Goal: Information Seeking & Learning: Learn about a topic

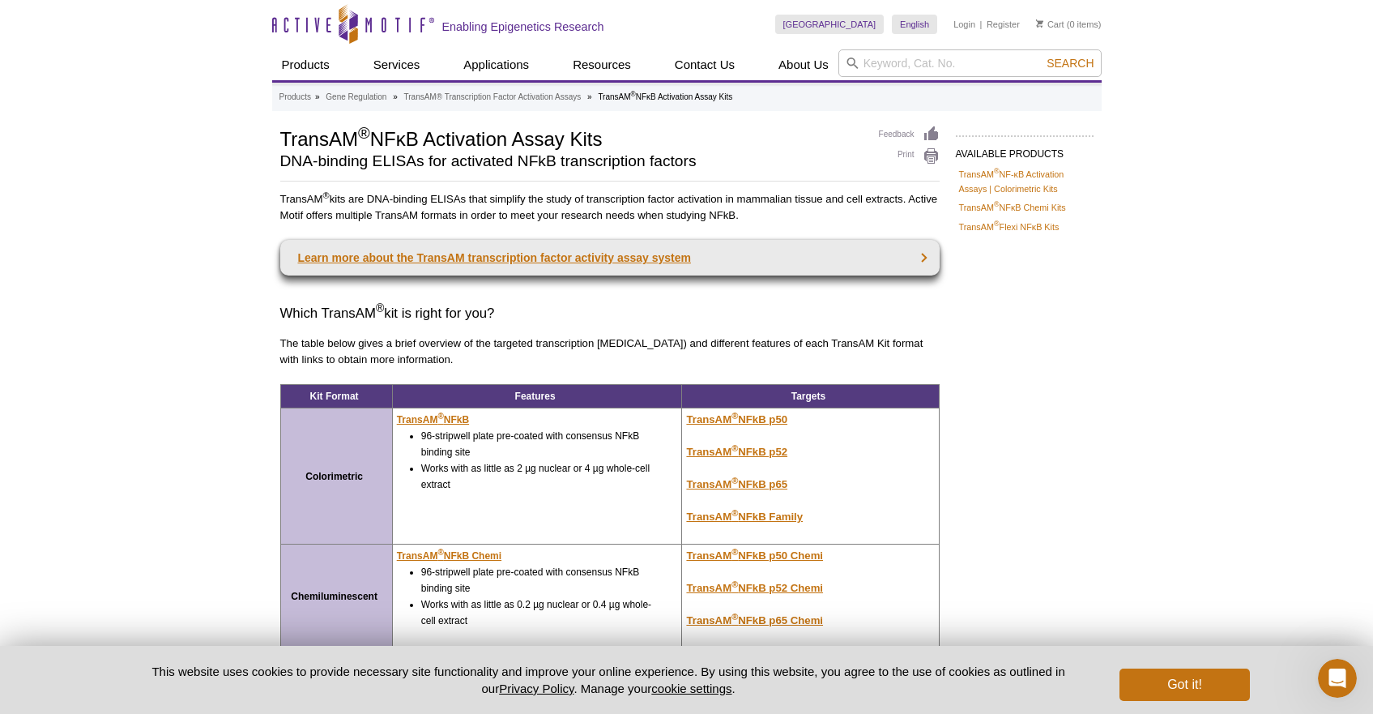
click at [519, 251] on link "Learn more about the TransAM transcription factor activity assay system" at bounding box center [609, 258] width 659 height 36
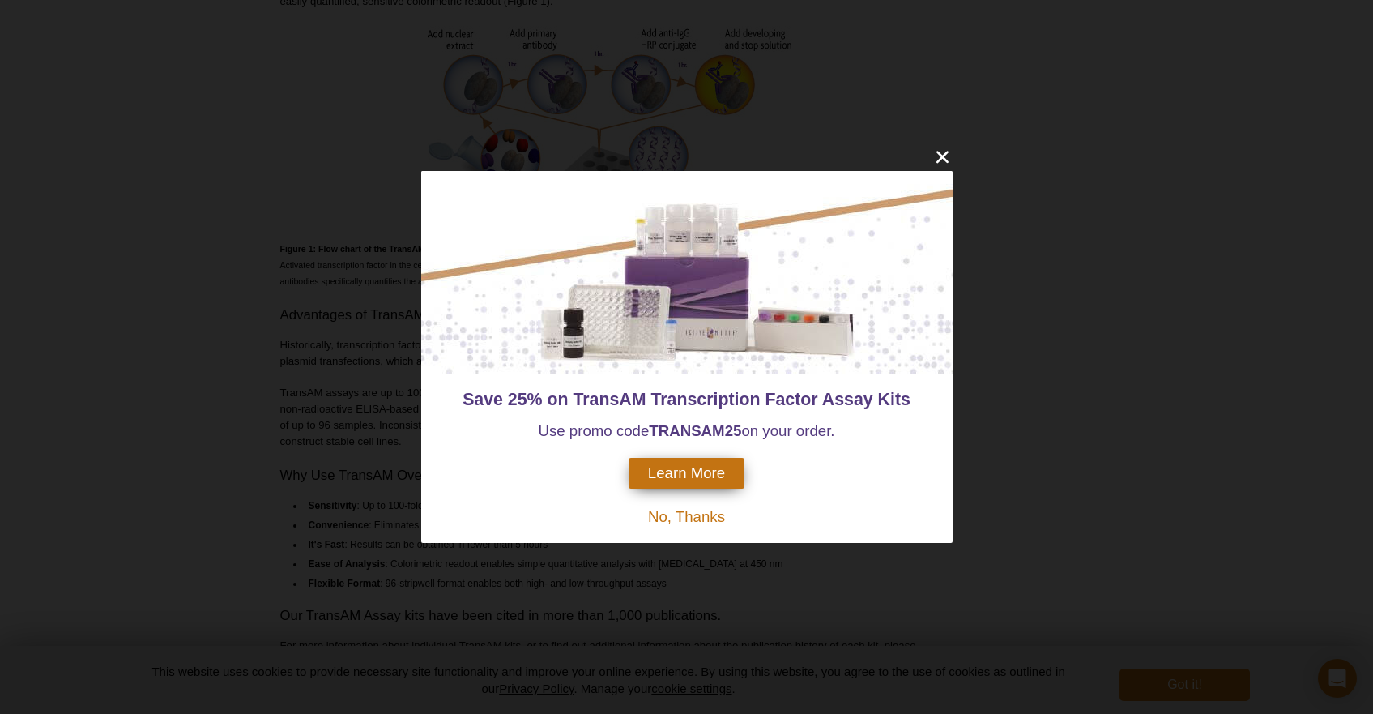
scroll to position [818, 0]
click at [949, 160] on icon "close" at bounding box center [943, 157] width 20 height 20
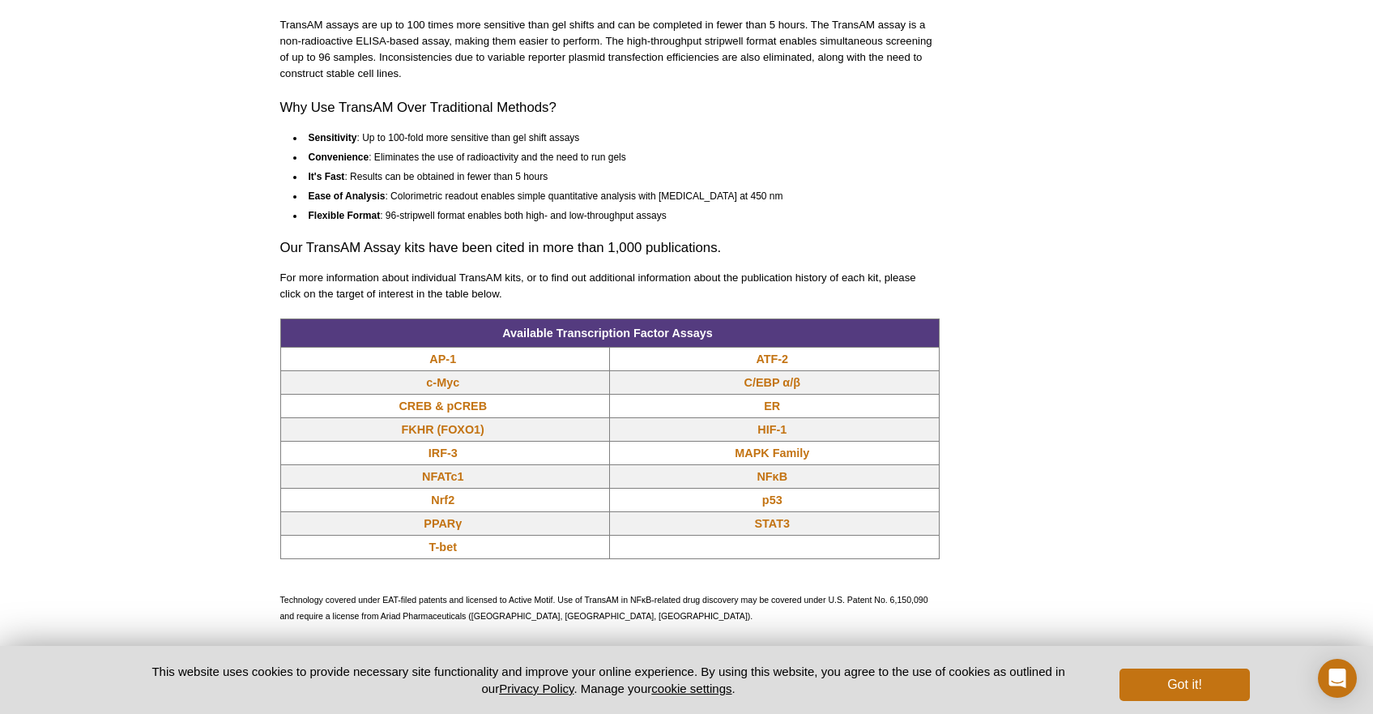
scroll to position [1186, 0]
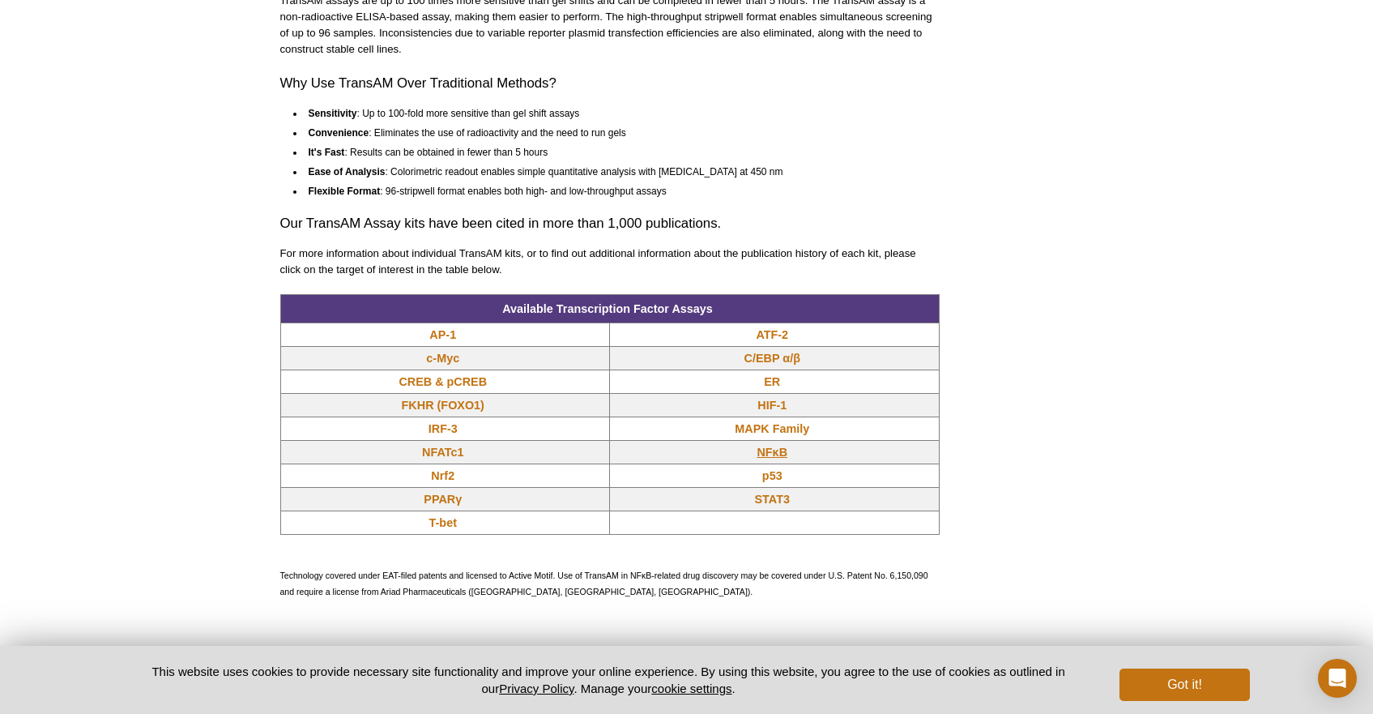
click at [766, 450] on link "NFκB" at bounding box center [772, 452] width 31 height 16
click at [768, 406] on link "HIF-1" at bounding box center [772, 405] width 29 height 16
click at [767, 449] on link "NFκB" at bounding box center [772, 452] width 31 height 16
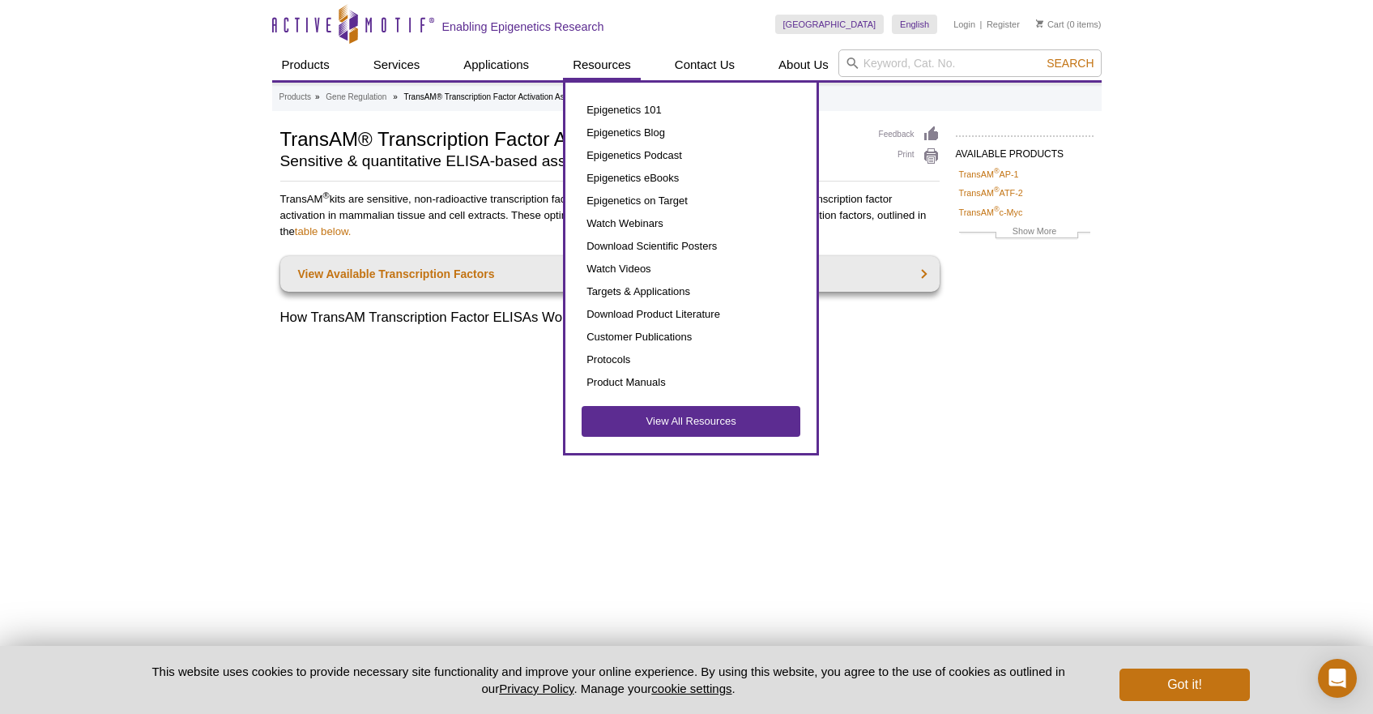
scroll to position [0, 0]
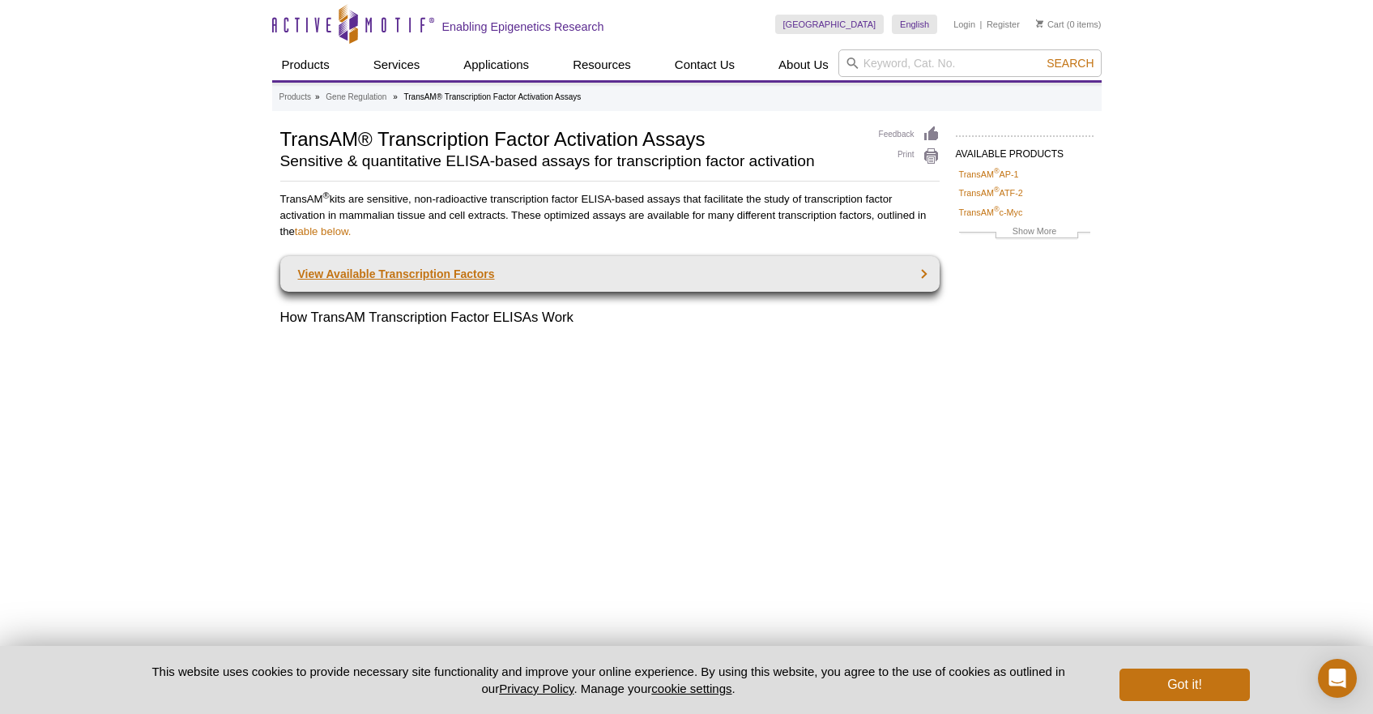
click at [385, 280] on link "View Available Transcription Factors" at bounding box center [609, 274] width 659 height 36
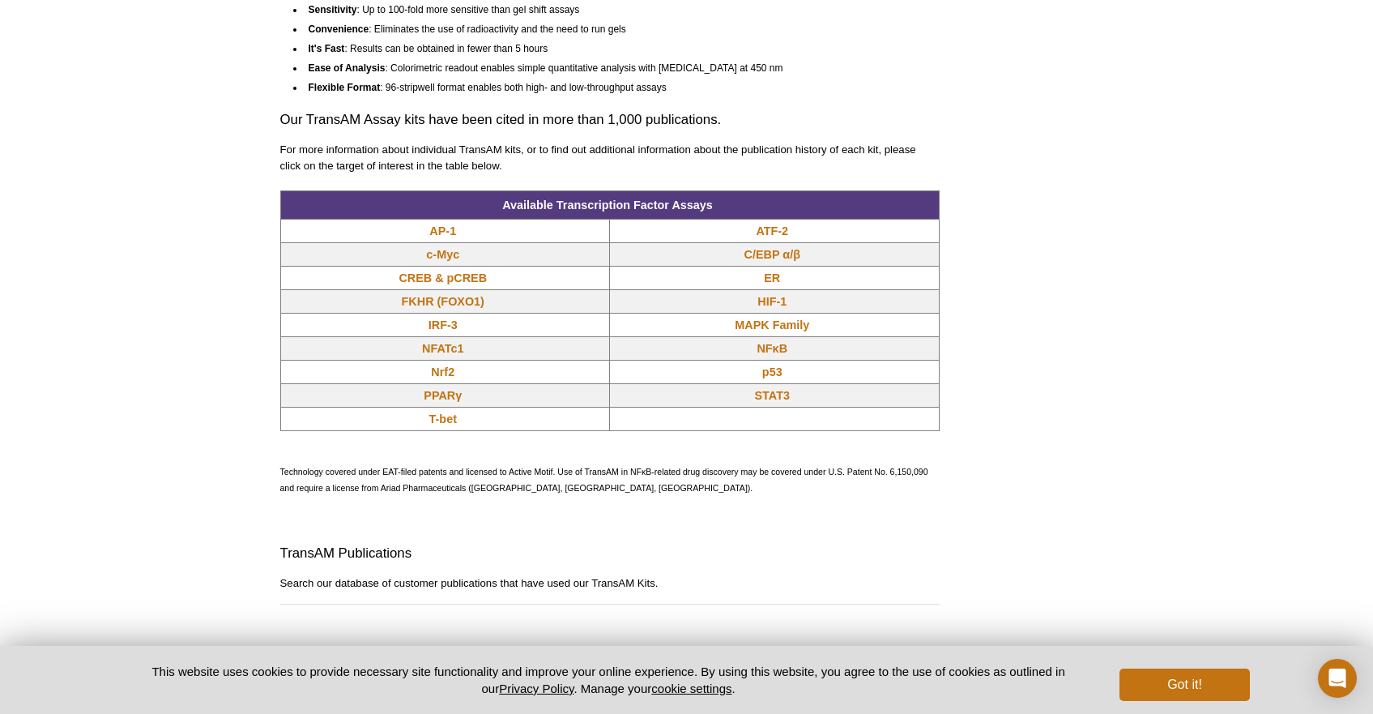
scroll to position [1290, 0]
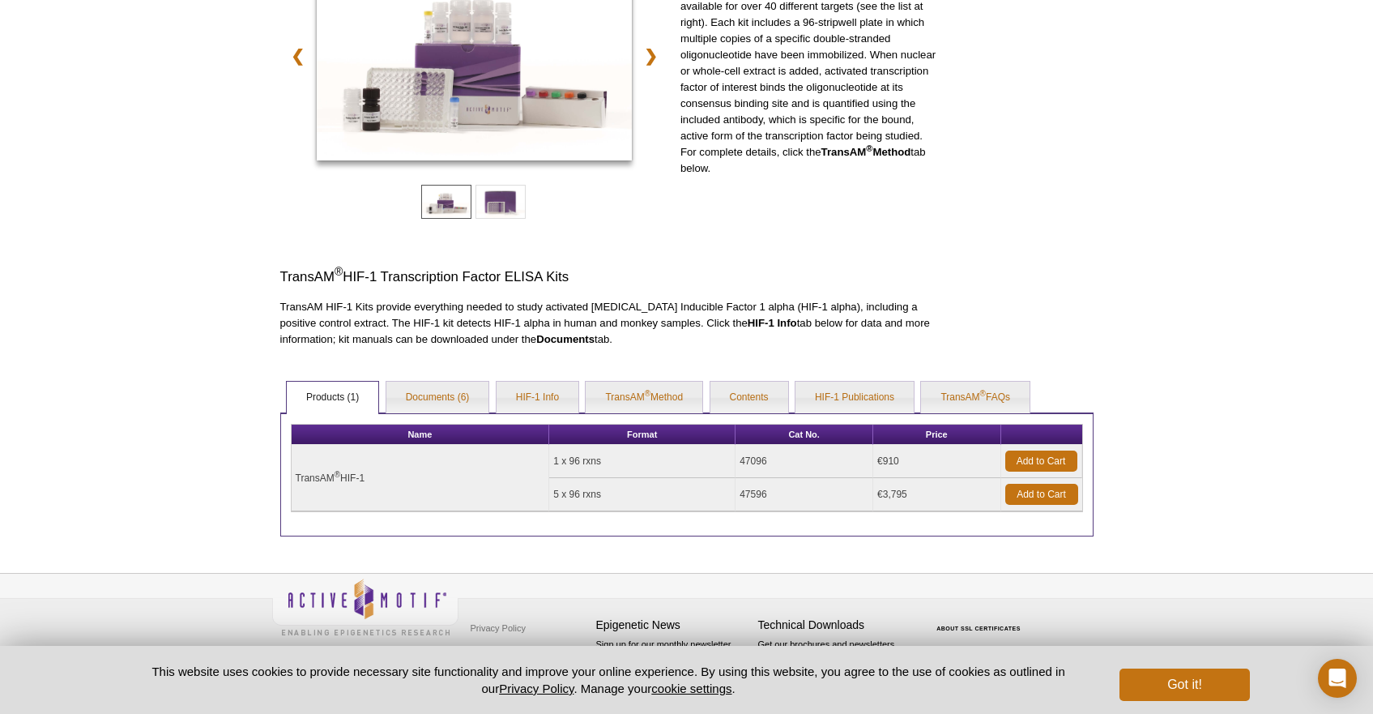
scroll to position [241, 0]
